Goal: Find specific page/section: Find specific page/section

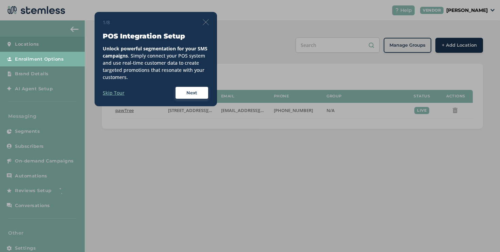
click at [204, 24] on img at bounding box center [206, 22] width 6 height 6
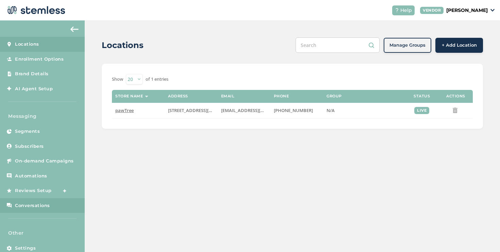
click at [38, 204] on span "Conversations" at bounding box center [32, 205] width 35 height 7
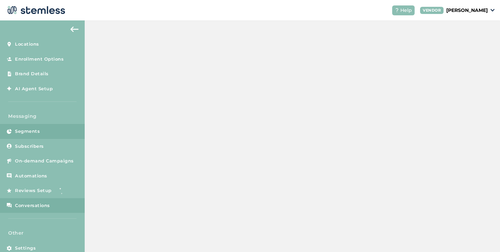
click at [43, 134] on link "Segments" at bounding box center [42, 131] width 85 height 15
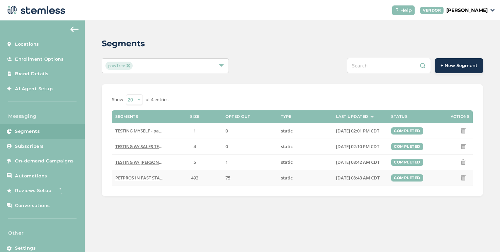
click at [133, 178] on span "PETPROS IN FAST START PERIOD June-Sept - pawTree" at bounding box center [169, 178] width 109 height 6
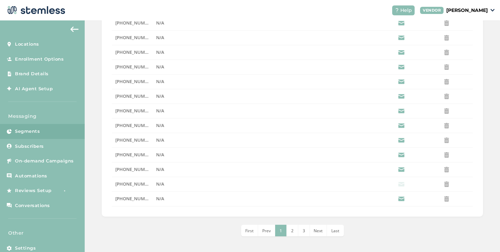
scroll to position [202, 0]
click at [330, 233] on li "Last" at bounding box center [335, 229] width 17 height 12
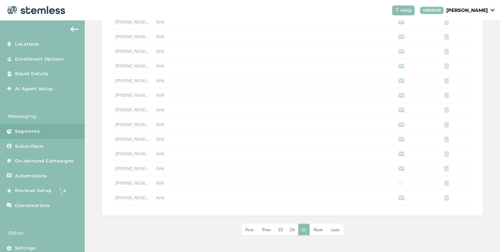
scroll to position [100, 0]
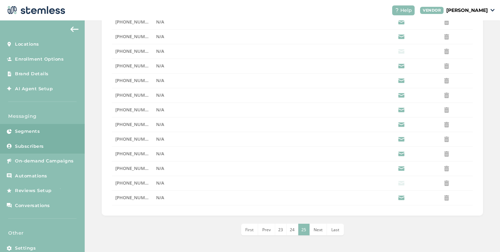
click at [41, 151] on link "Subscribers" at bounding box center [42, 146] width 85 height 15
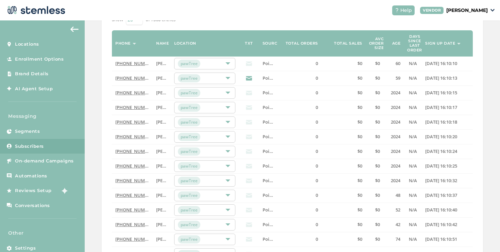
scroll to position [221, 0]
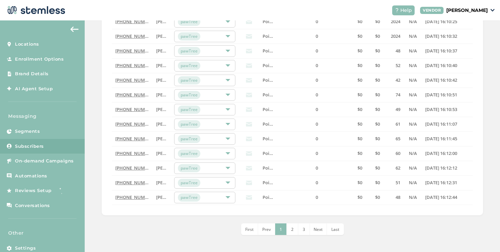
click at [134, 233] on div "First Prev 1 2 3 4 5 6 7 8 9 10 11 12 13 14 15 16 17 18 19 20 21 22 23 24 25 26…" at bounding box center [292, 229] width 381 height 12
click at [153, 229] on div "First Prev 1 2 3 4 5 6 7 8 9 10 11 12 13 14 15 16 17 18 19 20 21 22 23 24 25 26…" at bounding box center [292, 229] width 381 height 12
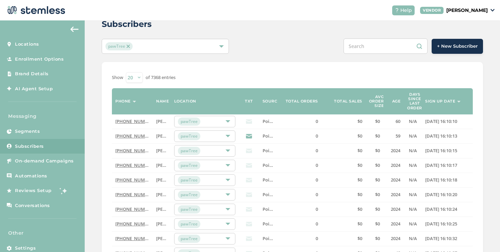
scroll to position [0, 0]
